Goal: Task Accomplishment & Management: Use online tool/utility

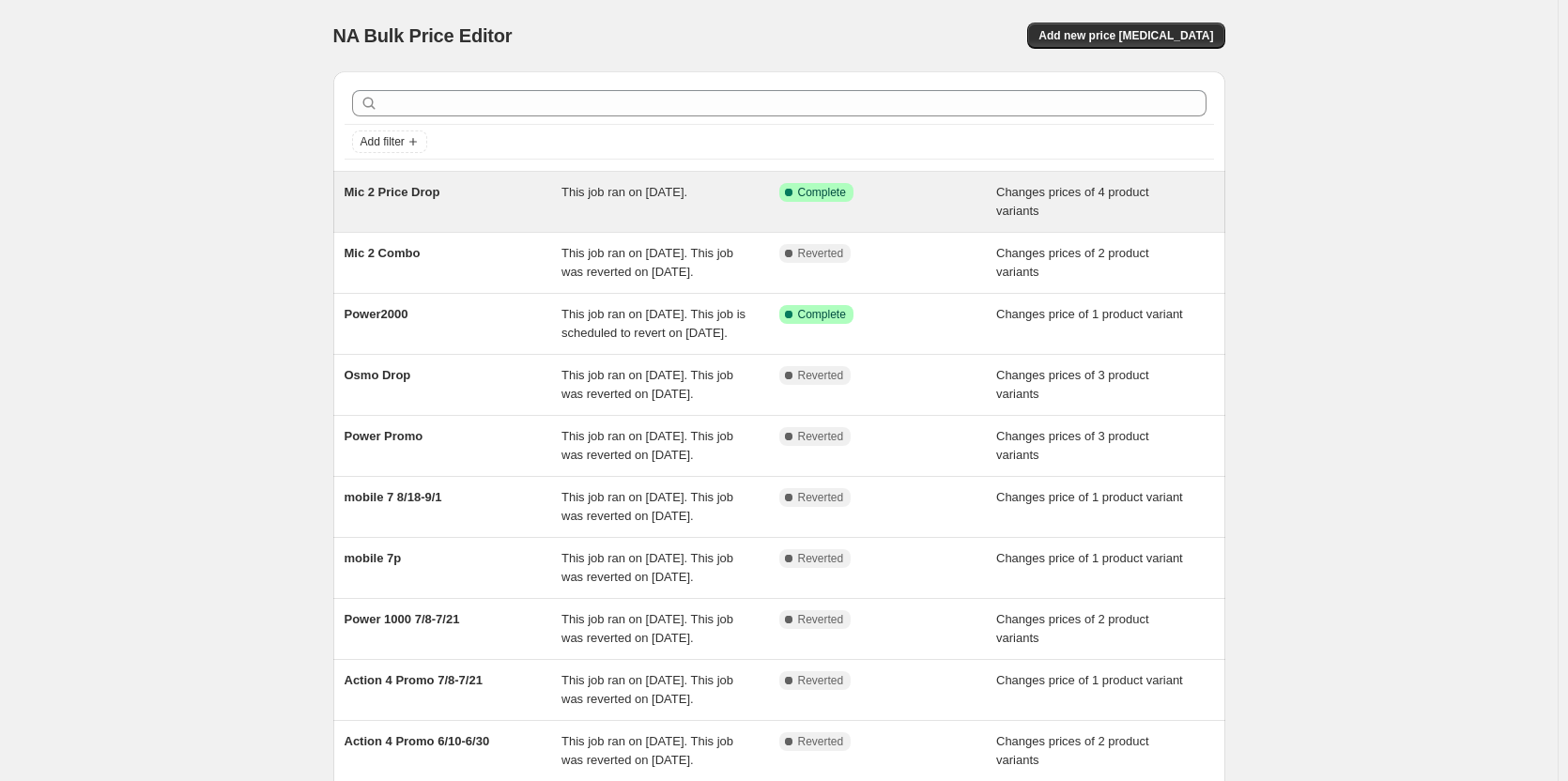
click at [396, 186] on span "Mic 2 Price Drop" at bounding box center [392, 192] width 95 height 14
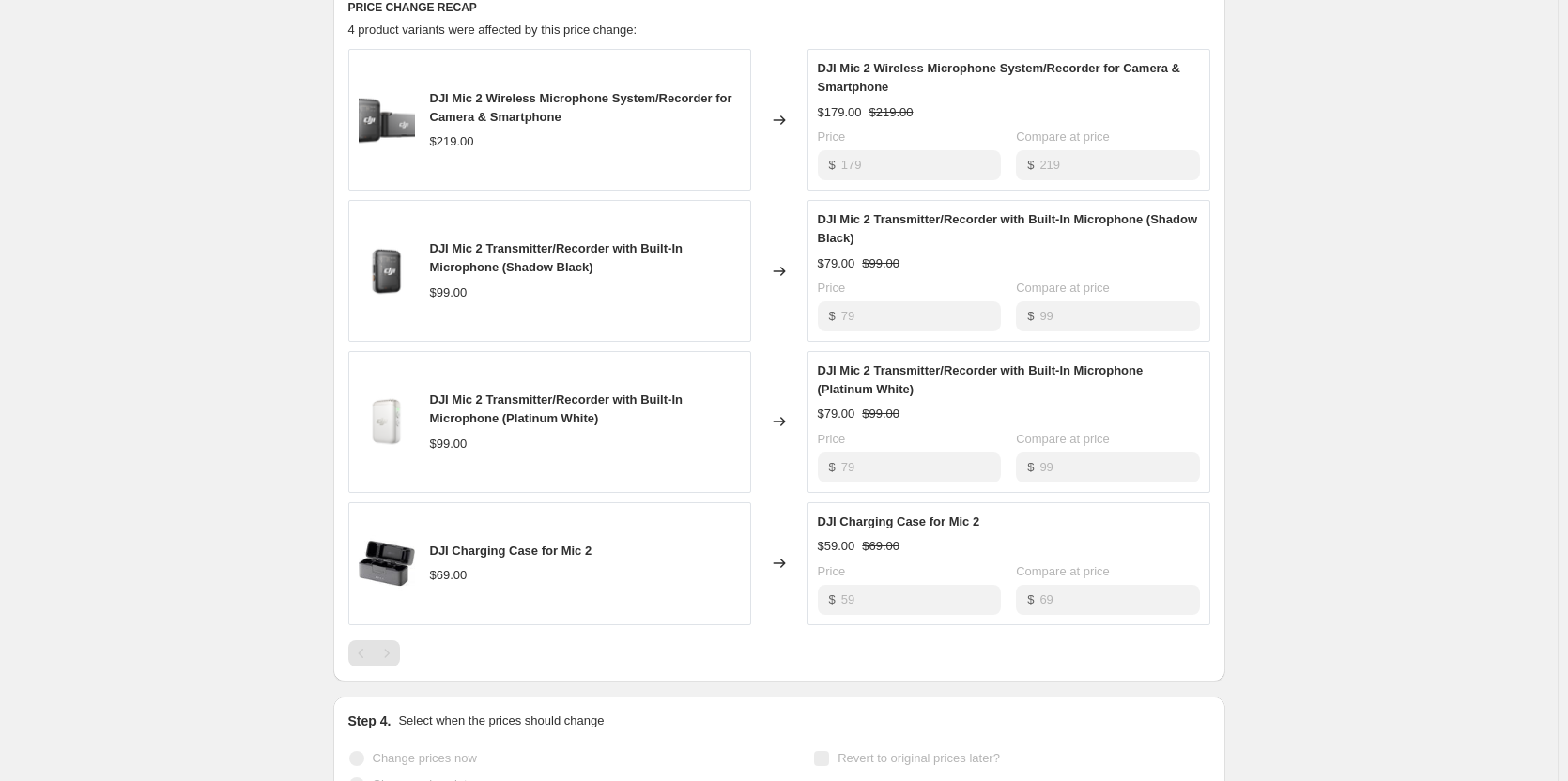
scroll to position [939, 0]
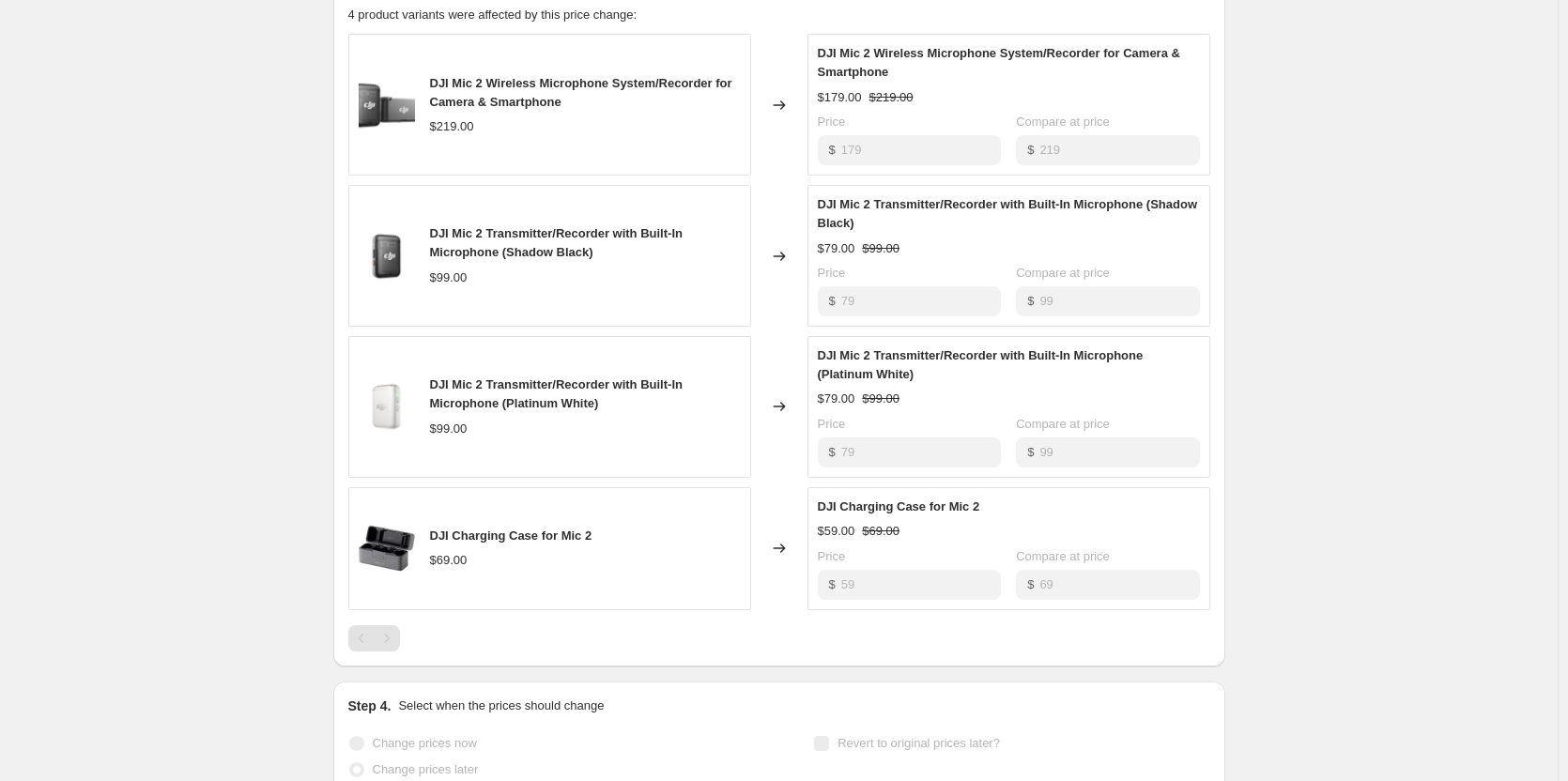
click at [866, 51] on span "DJI Mic 2 Wireless Microphone System/Recorder for Camera & Smartphone" at bounding box center [998, 62] width 362 height 32
copy span "DJI Mic 2 Wireless Microphone System/Recorder for Camera & Smartphone"
